Goal: Information Seeking & Learning: Learn about a topic

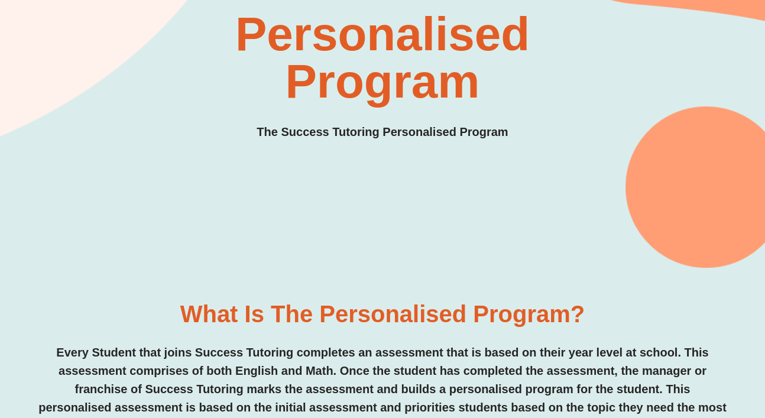
scroll to position [16, 0]
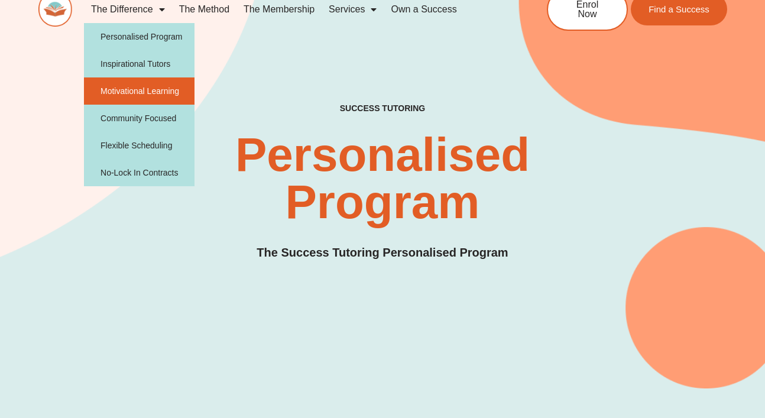
click at [135, 85] on link "Motivational Learning" at bounding box center [139, 90] width 111 height 27
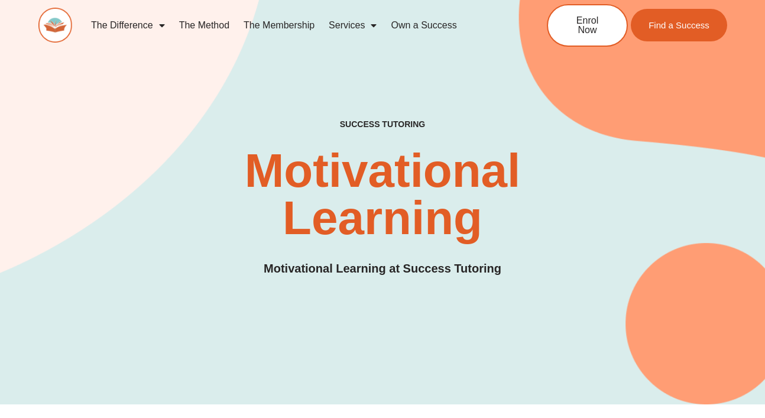
click at [202, 27] on link "The Method" at bounding box center [204, 25] width 64 height 27
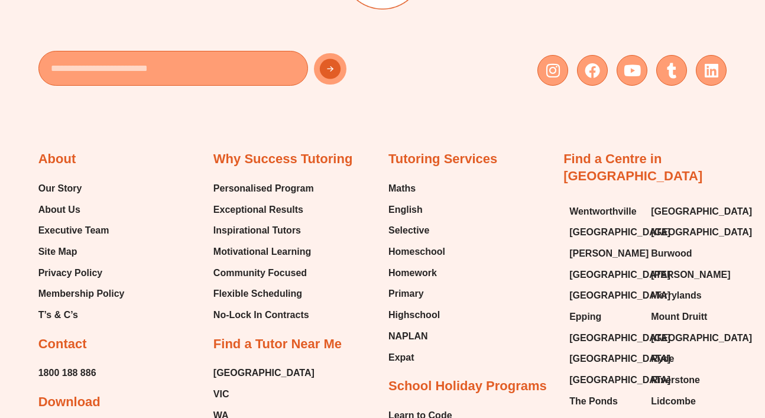
scroll to position [2419, 0]
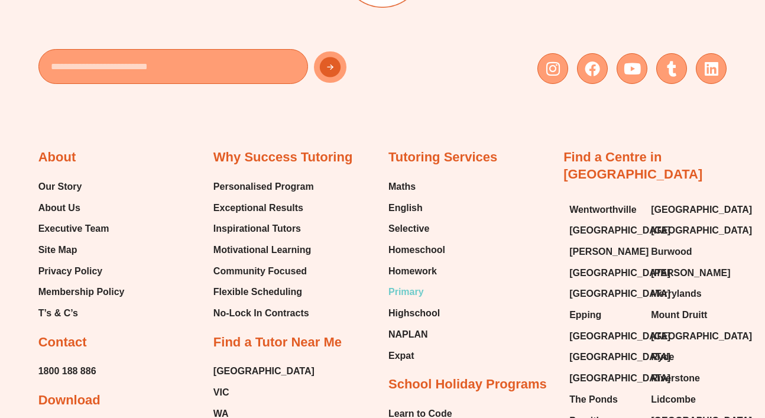
click at [411, 288] on span "Primary" at bounding box center [405, 292] width 35 height 18
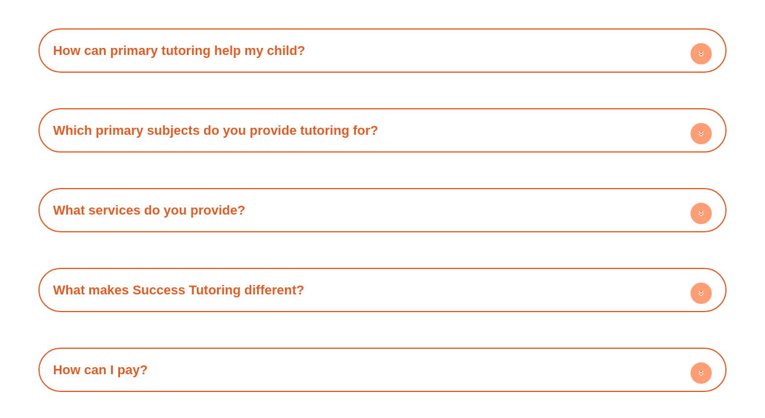
scroll to position [2555, 0]
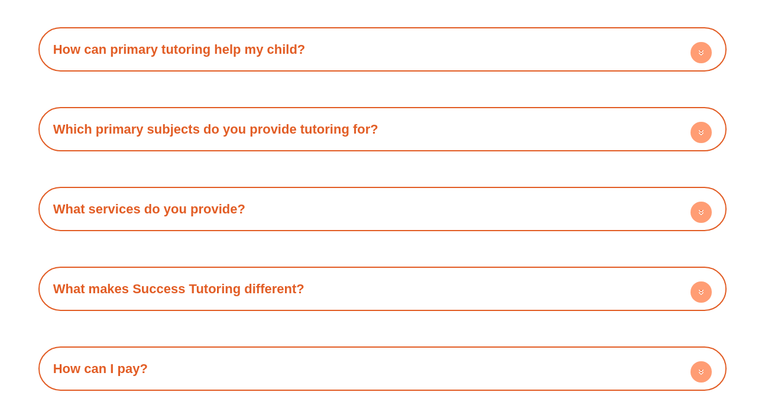
click at [413, 125] on h4 "Which primary subjects do you provide tutoring for?" at bounding box center [382, 129] width 677 height 33
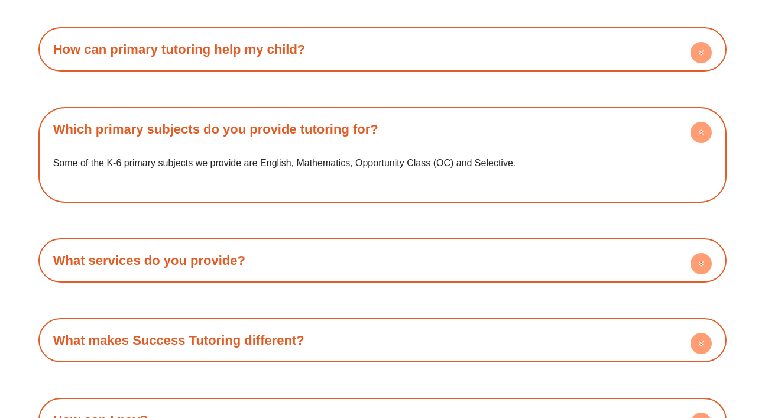
click at [413, 123] on h4 "Which primary subjects do you provide tutoring for?" at bounding box center [382, 129] width 677 height 33
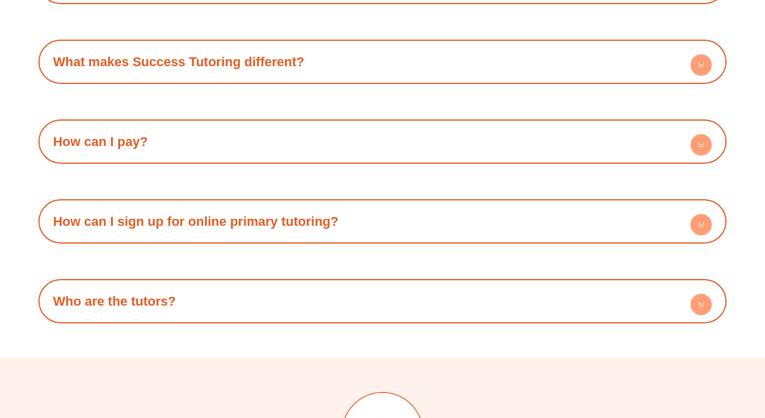
scroll to position [2836, 0]
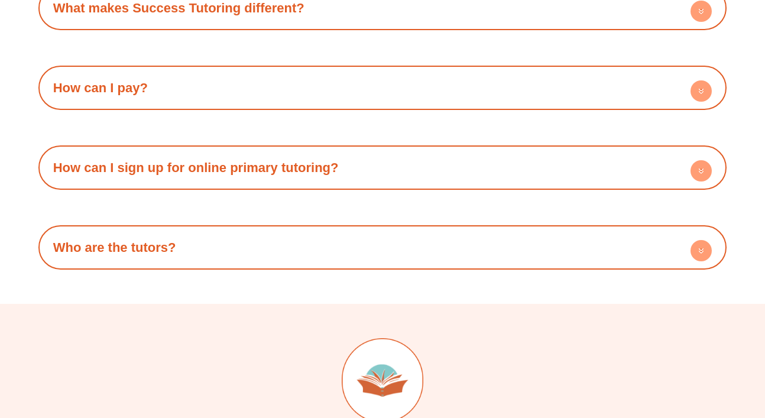
click at [179, 248] on h4 "Who are the tutors?" at bounding box center [382, 247] width 677 height 33
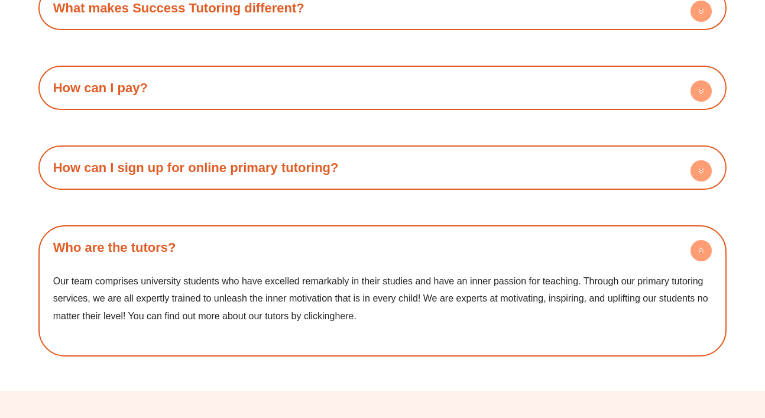
click at [347, 313] on link "here" at bounding box center [344, 316] width 19 height 10
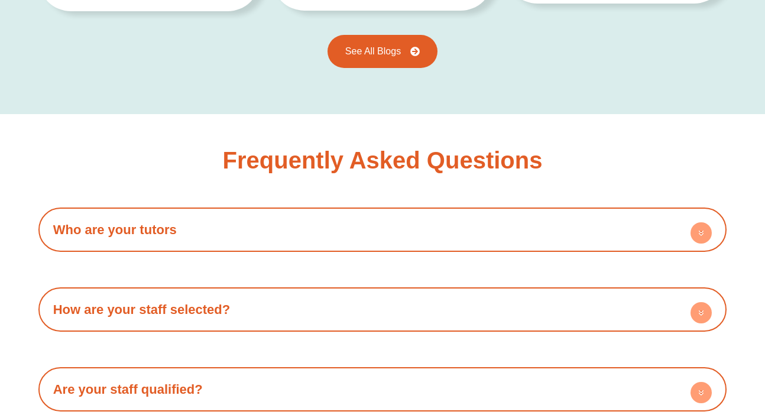
scroll to position [1863, 0]
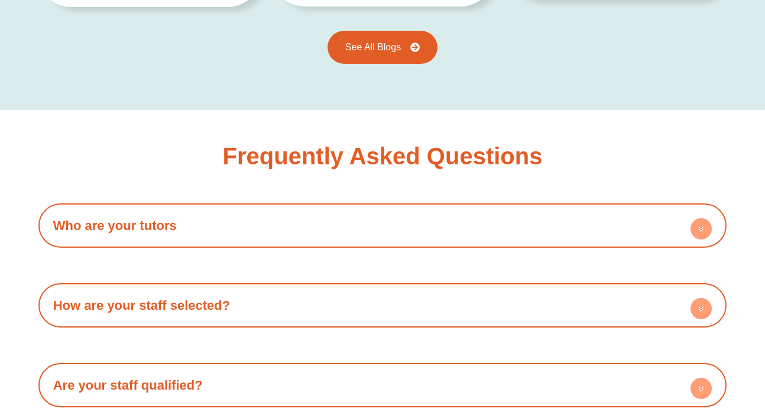
click at [408, 228] on h4 "Who are your tutors" at bounding box center [382, 225] width 677 height 33
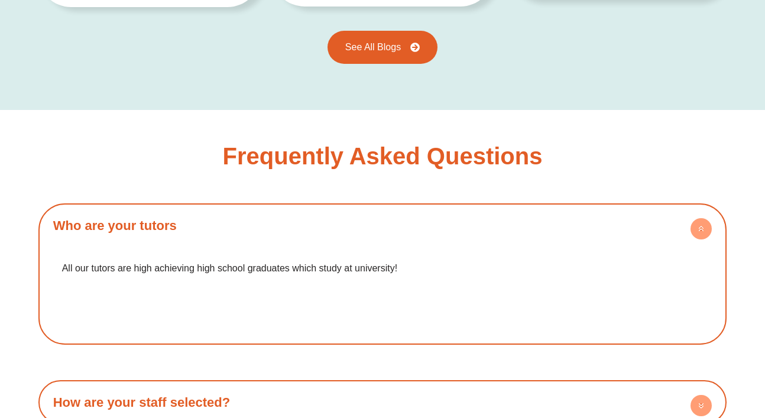
click at [408, 228] on h4 "Who are your tutors" at bounding box center [382, 225] width 677 height 33
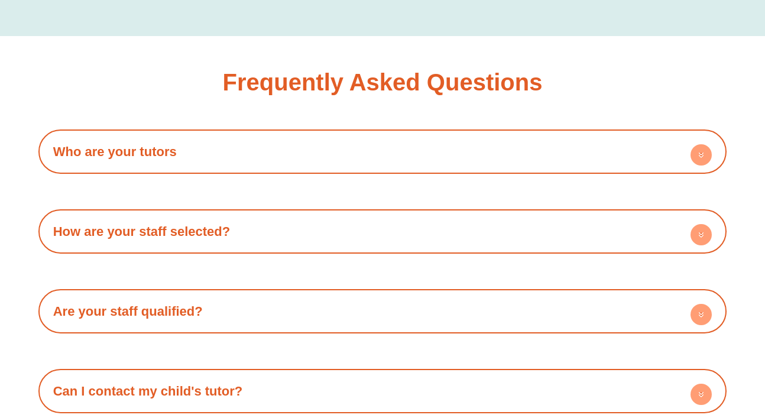
scroll to position [1964, 0]
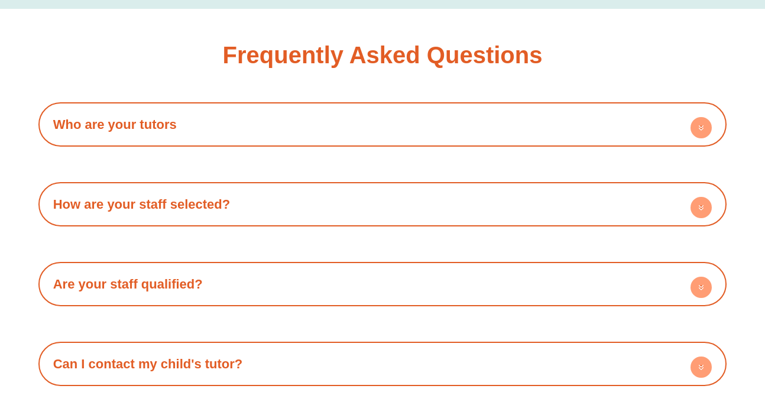
click at [408, 203] on h4 "How are your staff selected?" at bounding box center [382, 204] width 677 height 33
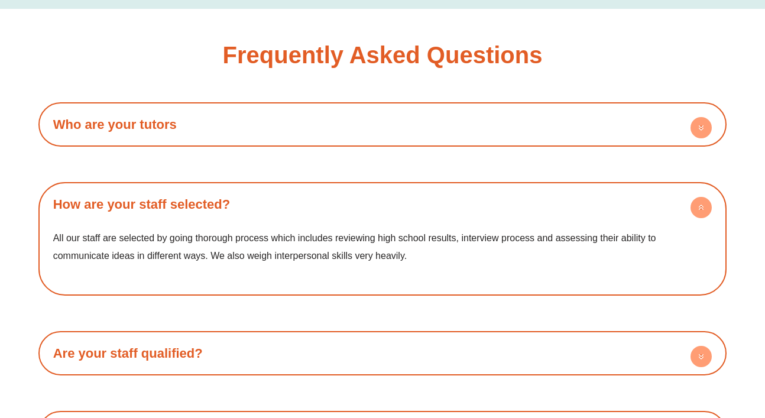
click at [408, 203] on h4 "How are your staff selected?" at bounding box center [382, 204] width 677 height 33
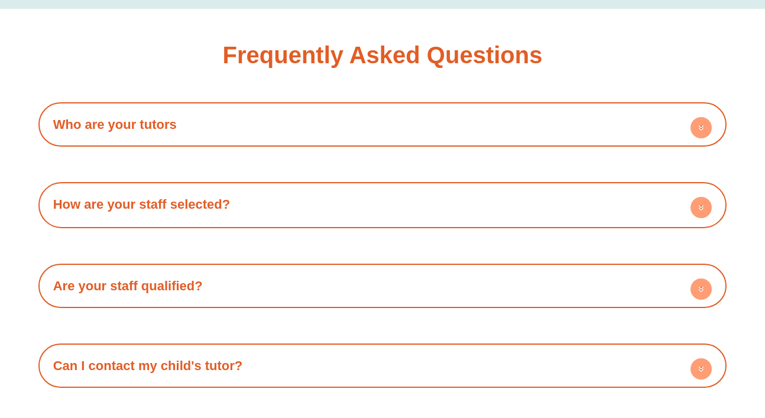
click at [408, 203] on h4 "How are your staff selected?" at bounding box center [382, 204] width 677 height 33
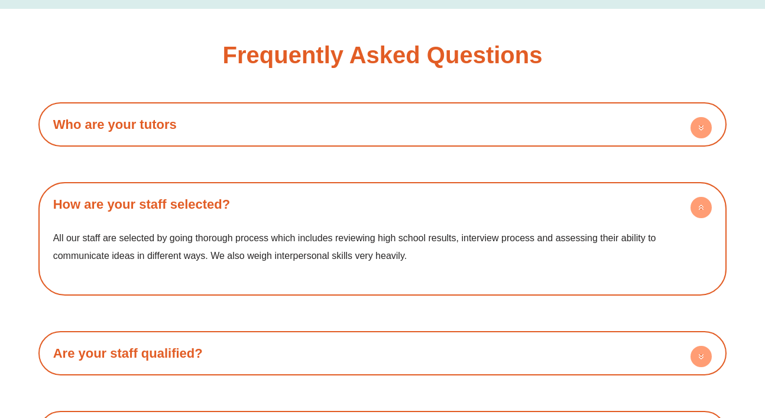
click at [408, 203] on h4 "How are your staff selected?" at bounding box center [382, 204] width 677 height 33
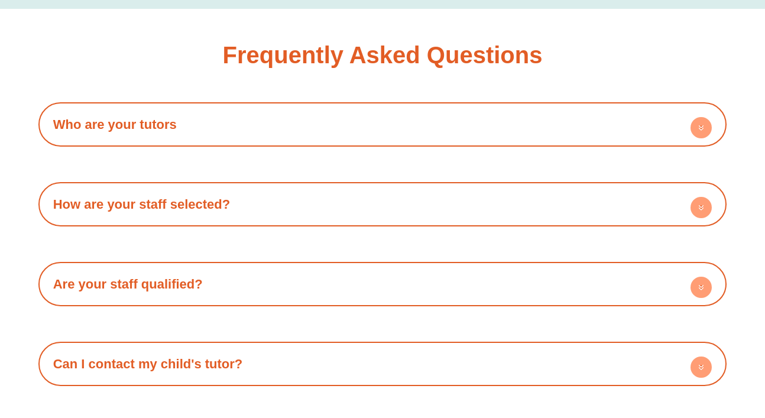
click at [326, 280] on h4 "Are your staff qualified?" at bounding box center [382, 284] width 677 height 33
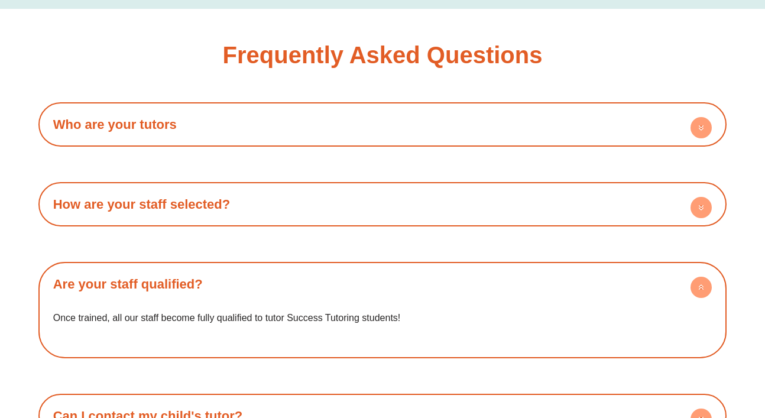
click at [326, 280] on h4 "Are your staff qualified?" at bounding box center [382, 284] width 677 height 33
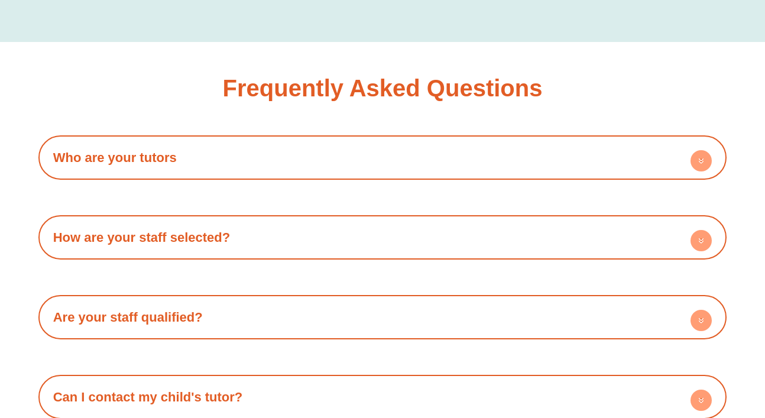
scroll to position [1916, 0]
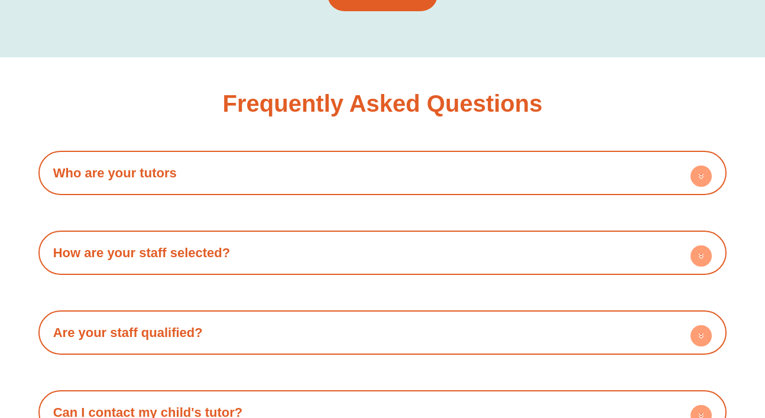
click at [364, 173] on h4 "Who are your tutors" at bounding box center [382, 173] width 677 height 33
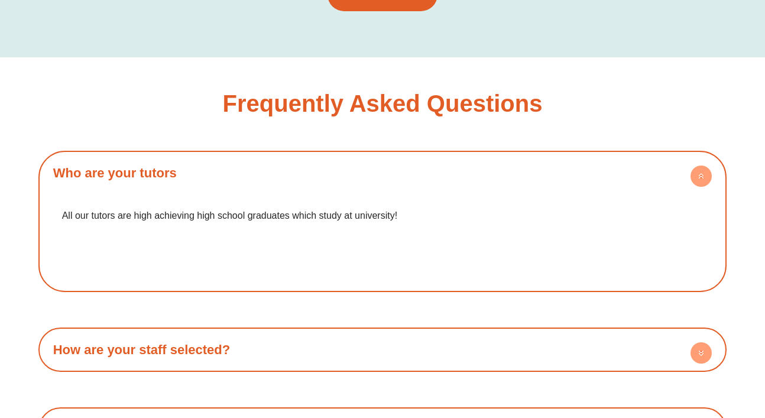
click at [364, 173] on h4 "Who are your tutors" at bounding box center [382, 173] width 677 height 33
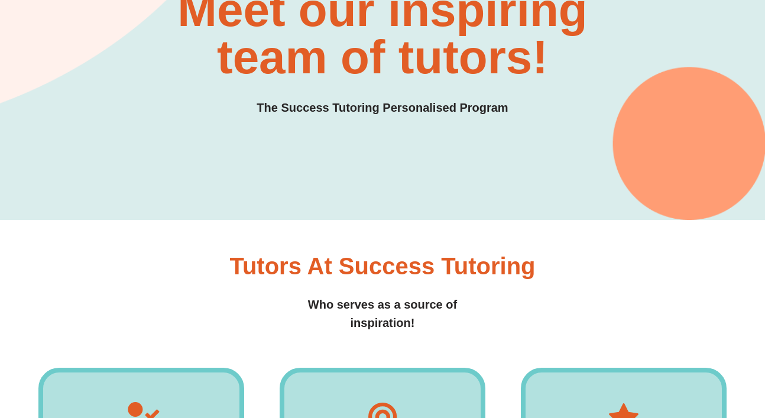
scroll to position [0, 0]
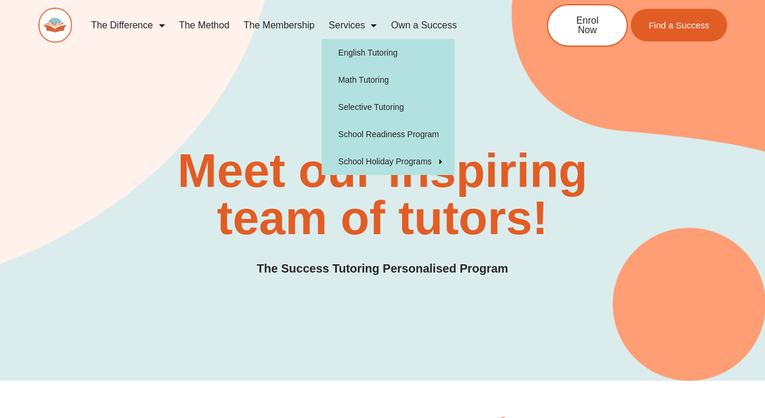
click at [368, 25] on span "Menu" at bounding box center [371, 25] width 12 height 21
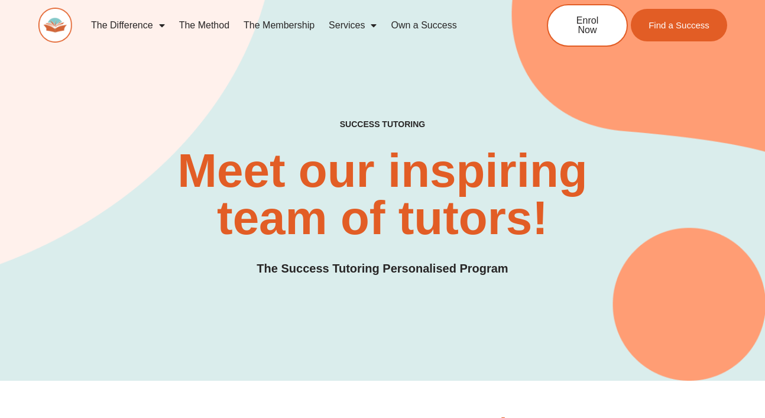
click at [368, 25] on span "Menu" at bounding box center [371, 25] width 12 height 21
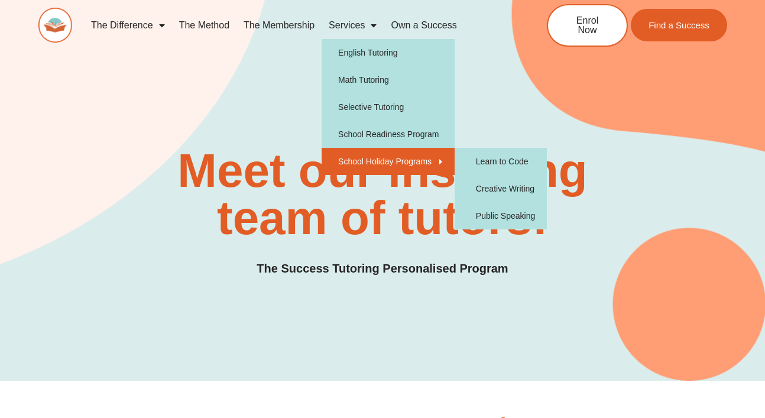
click at [411, 158] on link "School Holiday Programs" at bounding box center [388, 161] width 133 height 27
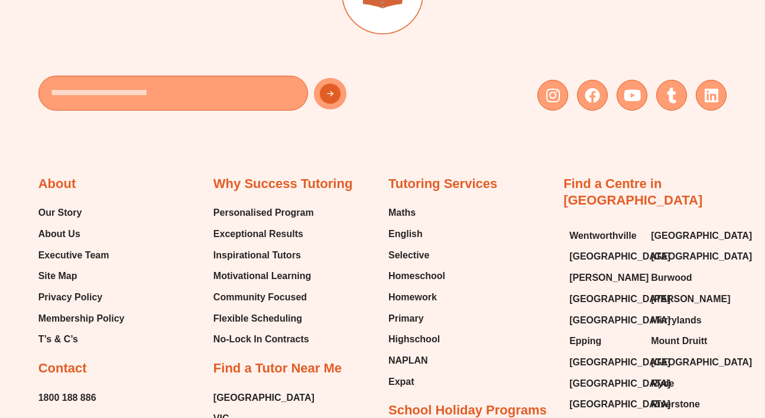
scroll to position [2777, 0]
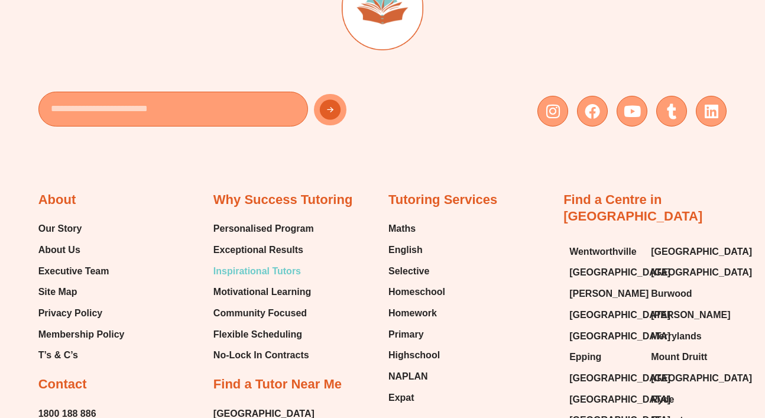
click at [276, 268] on span "Inspirational Tutors" at bounding box center [256, 271] width 87 height 18
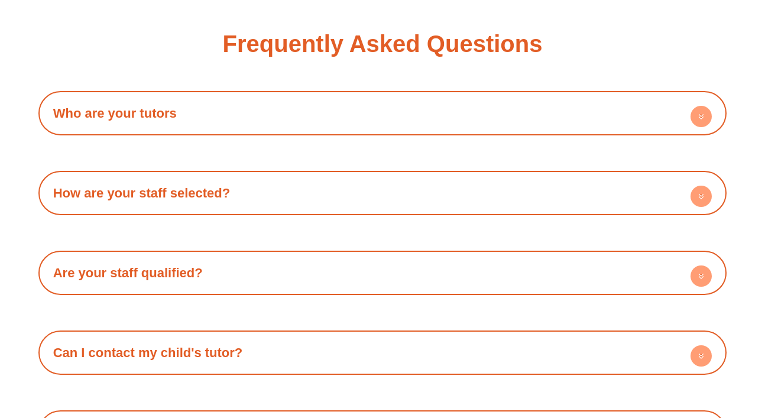
scroll to position [1999, 0]
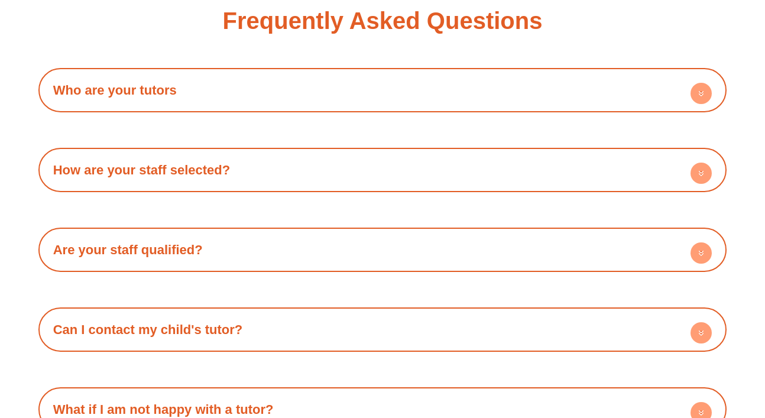
click at [322, 177] on h4 "How are your staff selected?" at bounding box center [382, 170] width 677 height 33
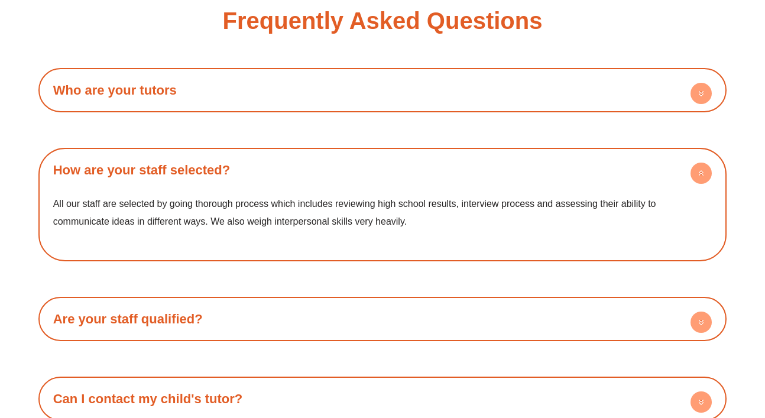
click at [322, 177] on h4 "How are your staff selected?" at bounding box center [382, 170] width 677 height 33
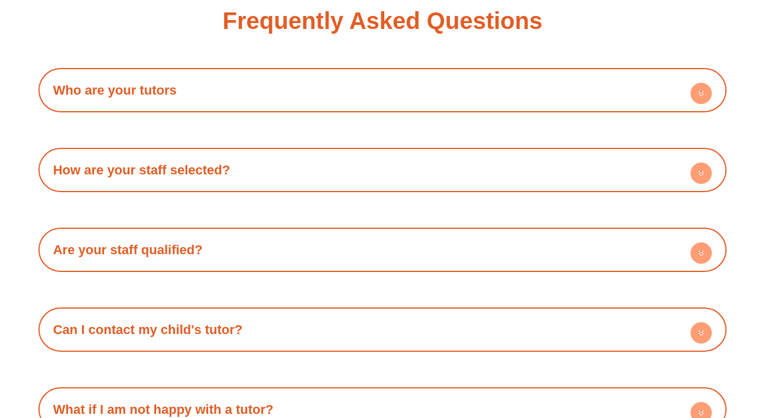
click at [281, 243] on h4 "Are your staff qualified?" at bounding box center [382, 250] width 677 height 33
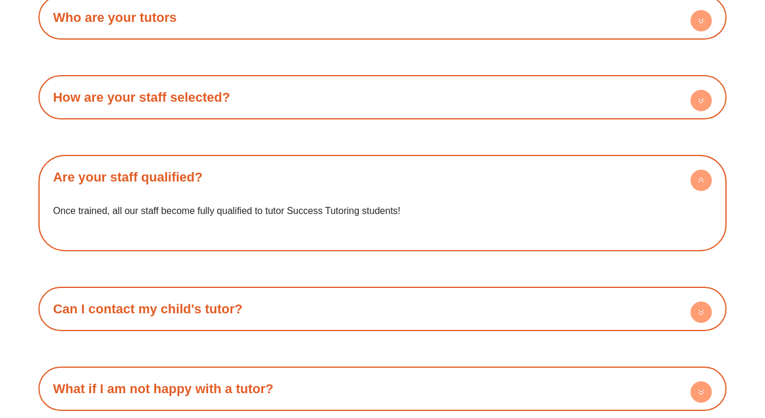
scroll to position [2113, 0]
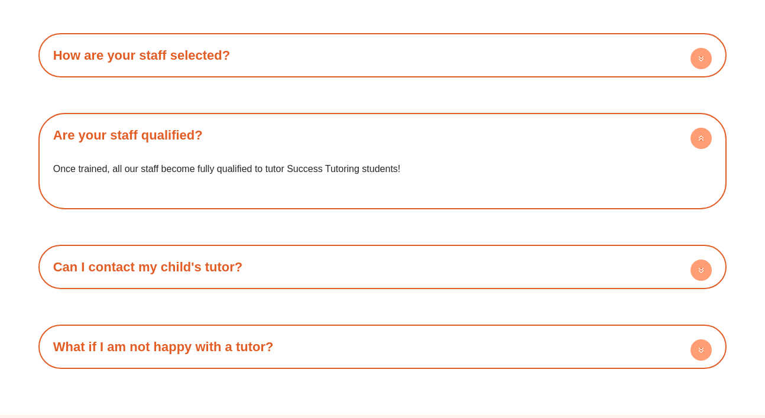
click at [270, 271] on h4 "Can I contact my child's tutor?" at bounding box center [382, 267] width 677 height 33
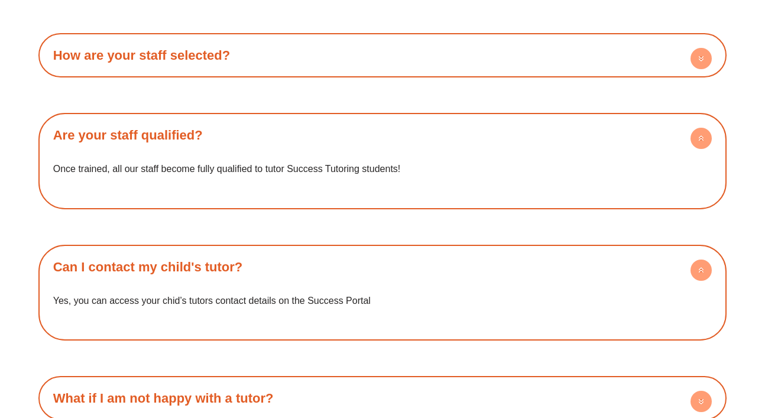
click at [270, 271] on h4 "Can I contact my child's tutor?" at bounding box center [382, 267] width 677 height 33
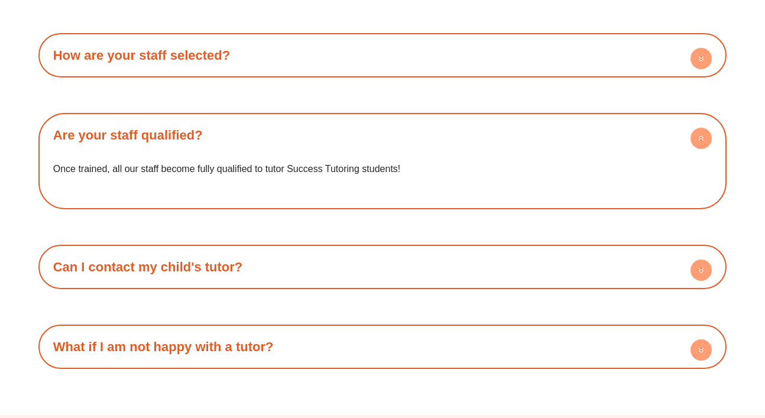
click at [242, 356] on h4 "What if I am not happy with a tutor?" at bounding box center [382, 346] width 677 height 33
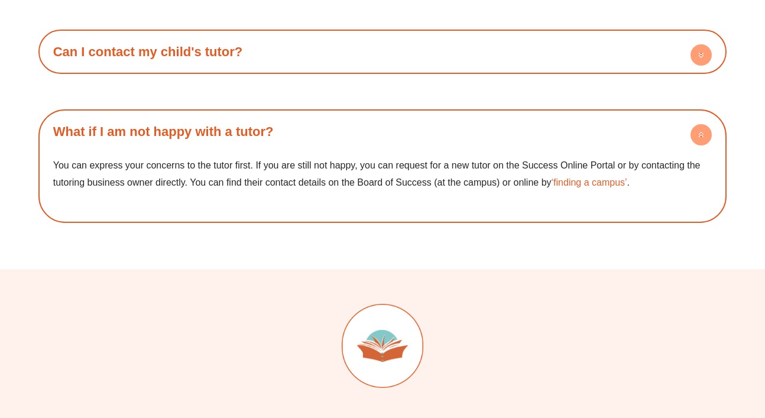
scroll to position [2341, 0]
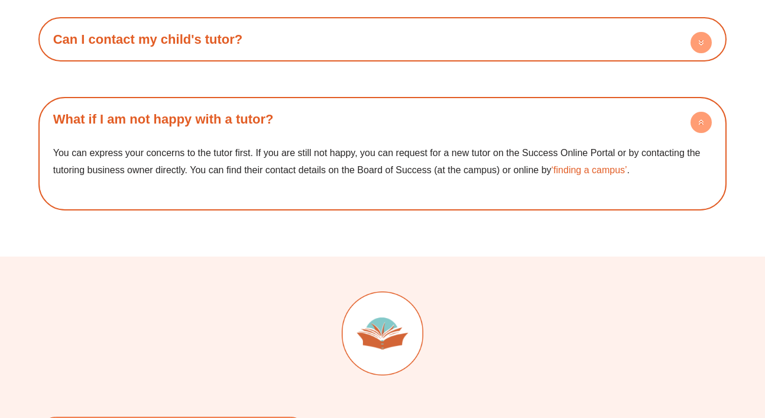
click at [355, 120] on h4 "What if I am not happy with a tutor?" at bounding box center [382, 119] width 677 height 33
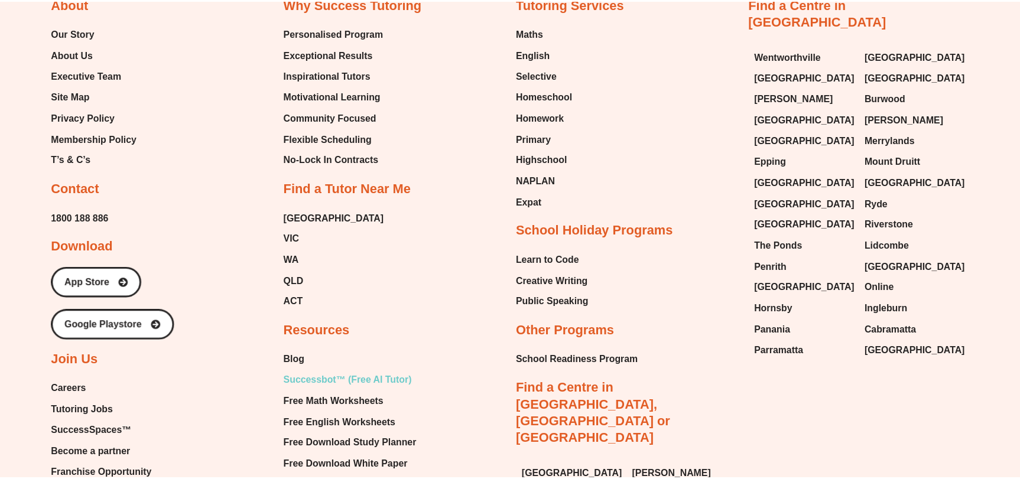
scroll to position [2961, 0]
